Goal: Task Accomplishment & Management: Understand process/instructions

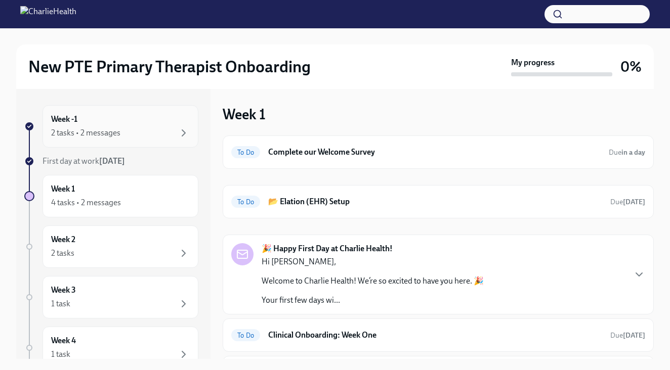
click at [98, 134] on div "2 tasks • 2 messages" at bounding box center [85, 132] width 69 height 11
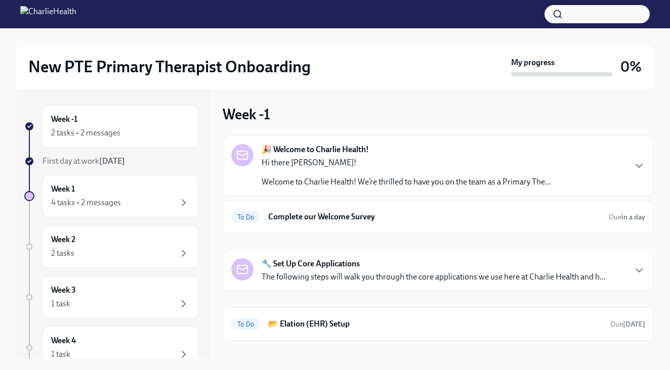
click at [325, 178] on p "Welcome to Charlie Health! We’re thrilled to have you on the team as a Primary …" at bounding box center [405, 181] width 289 height 11
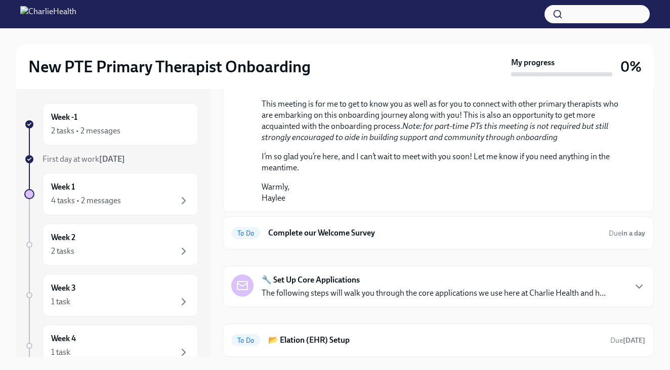
scroll to position [494, 0]
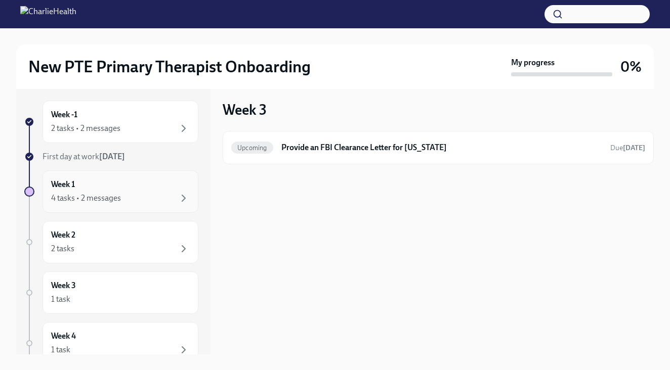
scroll to position [-1, 0]
click at [130, 135] on div "Week -1 2 tasks • 2 messages" at bounding box center [120, 122] width 156 height 42
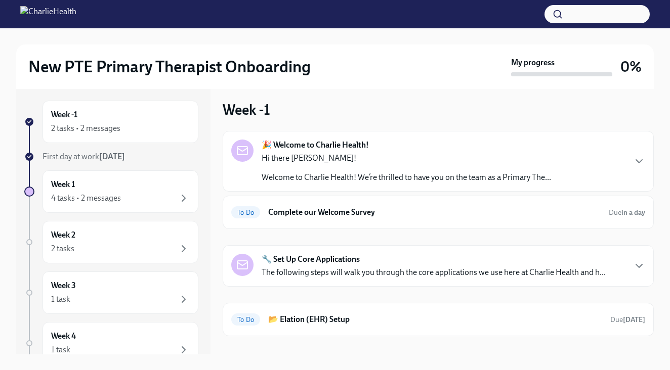
click at [324, 164] on div "Hi there Laurin! Welcome to Charlie Health! We’re thrilled to have you on the t…" at bounding box center [405, 168] width 289 height 30
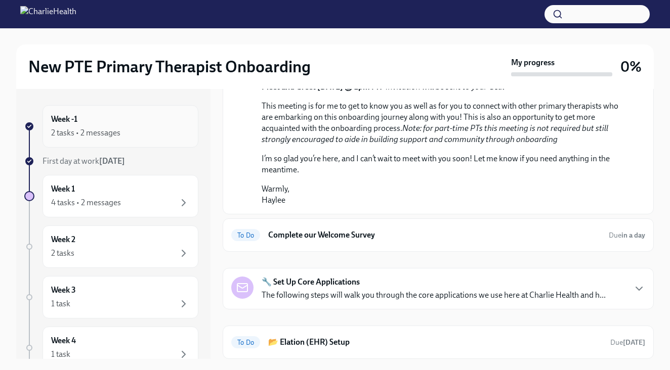
click at [173, 131] on div "2 tasks • 2 messages" at bounding box center [120, 133] width 139 height 12
click at [157, 207] on div "4 tasks • 2 messages" at bounding box center [120, 203] width 139 height 12
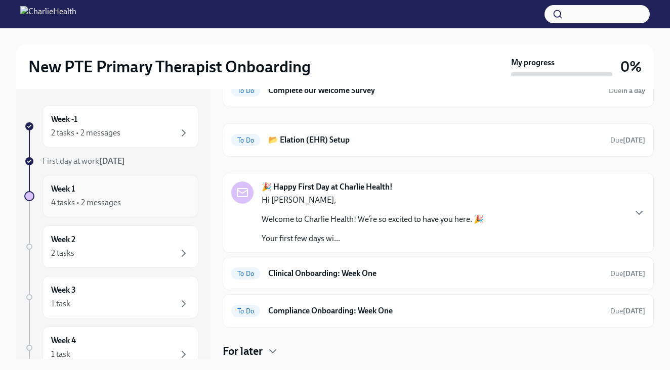
click at [108, 192] on div "Week 1 4 tasks • 2 messages" at bounding box center [120, 196] width 139 height 25
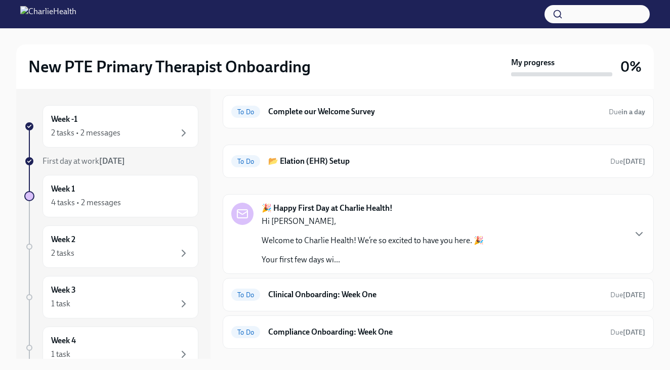
scroll to position [43, 0]
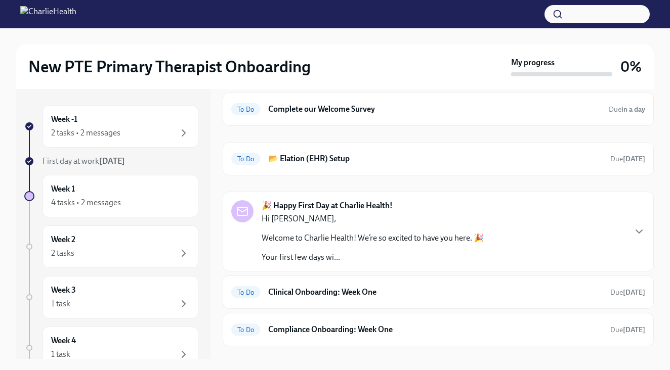
click at [310, 240] on p "Welcome to Charlie Health! We’re so excited to have you here. 🎉" at bounding box center [372, 238] width 222 height 11
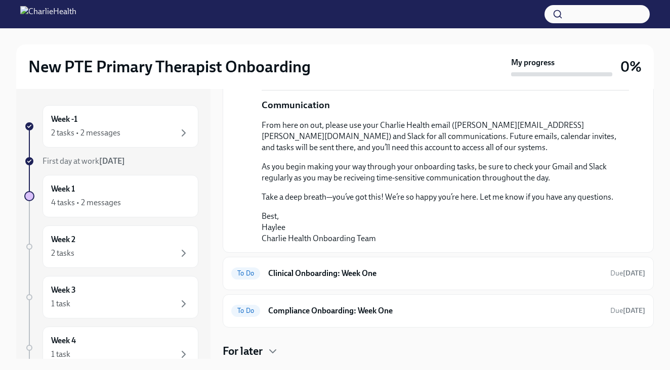
scroll to position [758, 0]
click at [308, 306] on h6 "Compliance Onboarding: Week One" at bounding box center [435, 310] width 334 height 11
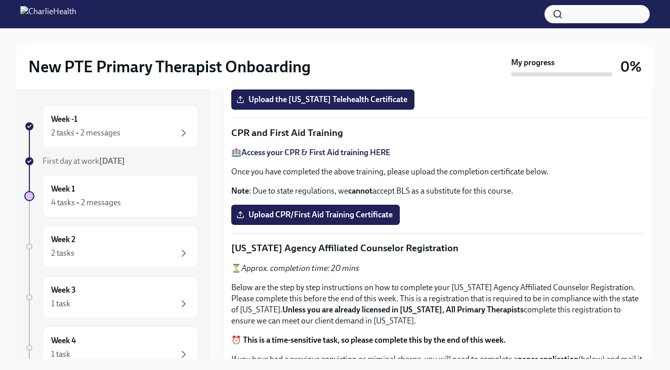
scroll to position [457, 0]
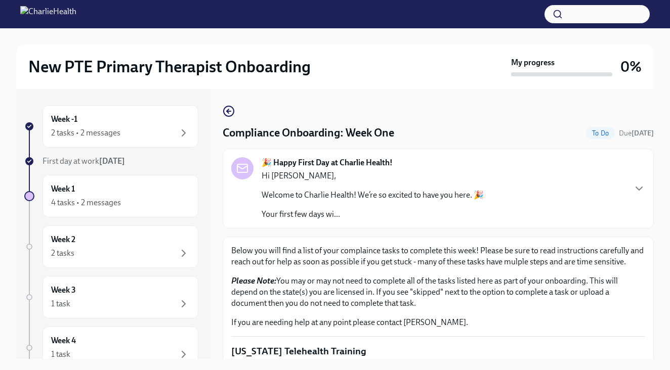
click at [329, 206] on div "Hi Laurin, Welcome to Charlie Health! We’re so excited to have you here. 🎉 Your…" at bounding box center [372, 195] width 222 height 50
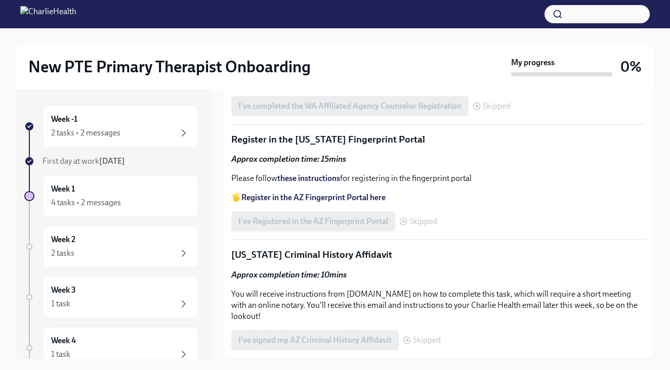
scroll to position [2091, 0]
click at [148, 127] on div "2 tasks • 2 messages" at bounding box center [120, 133] width 139 height 12
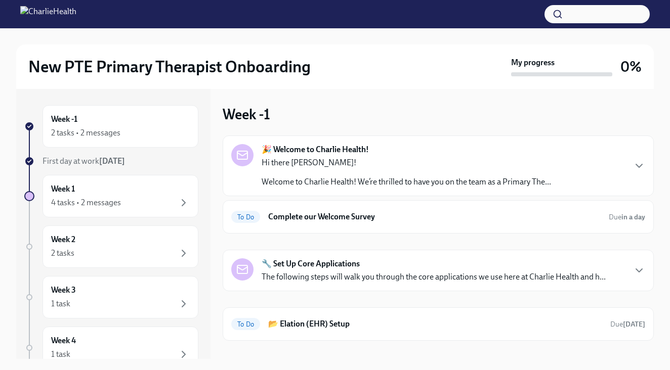
click at [385, 181] on p "Welcome to Charlie Health! We’re thrilled to have you on the team as a Primary …" at bounding box center [405, 181] width 289 height 11
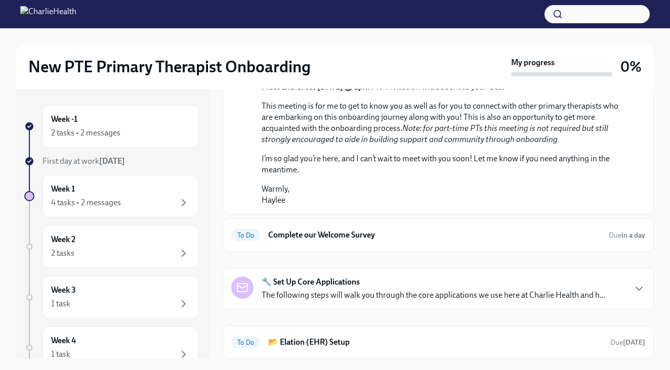
scroll to position [552, 0]
click at [139, 129] on div "2 tasks • 2 messages" at bounding box center [120, 133] width 139 height 12
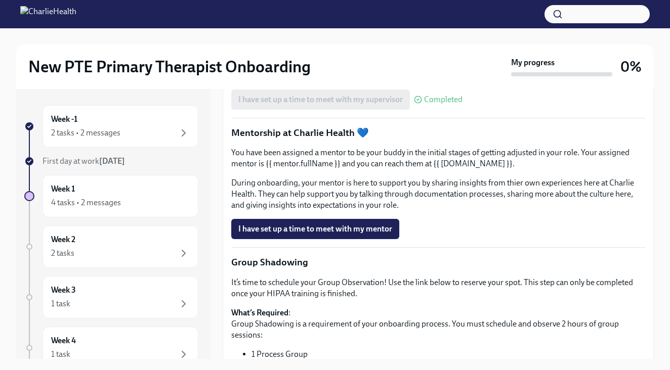
scroll to position [886, 0]
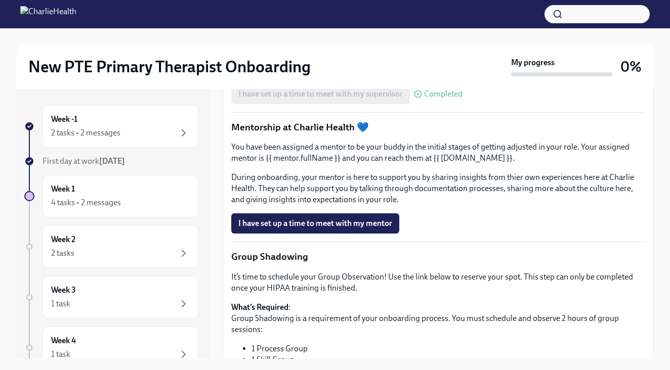
click at [405, 71] on span "Book a meeting with your supervisor Via Calendly!" at bounding box center [331, 66] width 186 height 10
click at [470, 76] on div "Book a meeting with your supervisor Via Calendly! Completed" at bounding box center [357, 66] width 253 height 20
click at [417, 71] on span "Book a meeting with your supervisor Via Calendly!" at bounding box center [331, 66] width 186 height 10
